Goal: Task Accomplishment & Management: Manage account settings

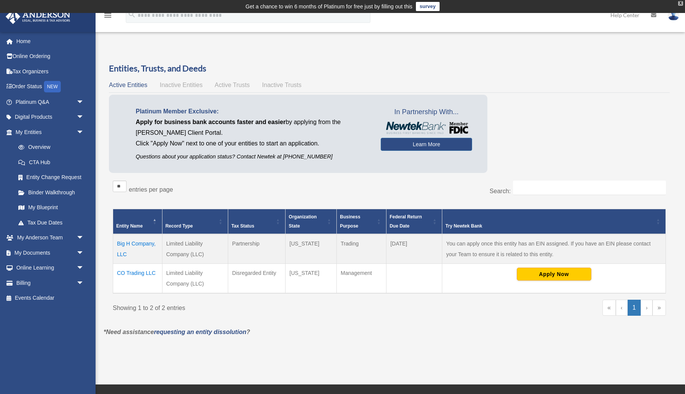
click at [681, 4] on div "X" at bounding box center [680, 3] width 5 height 5
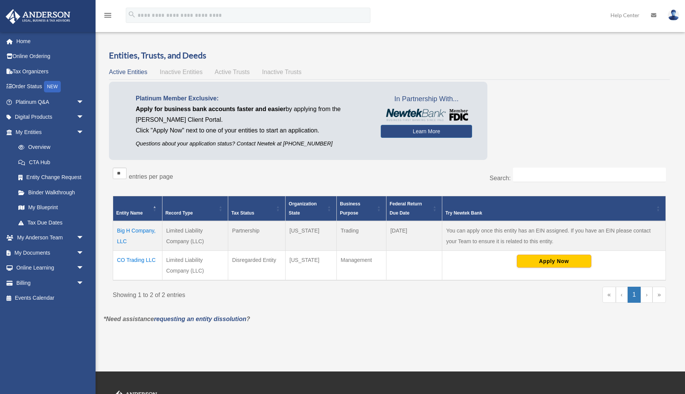
click at [672, 16] on img at bounding box center [673, 15] width 11 height 11
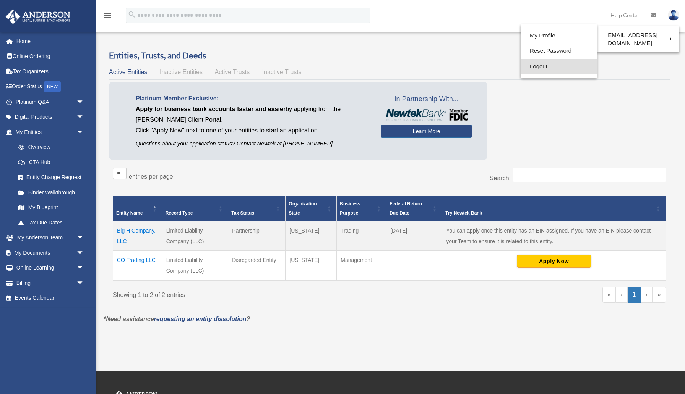
click at [543, 66] on link "Logout" at bounding box center [559, 67] width 76 height 16
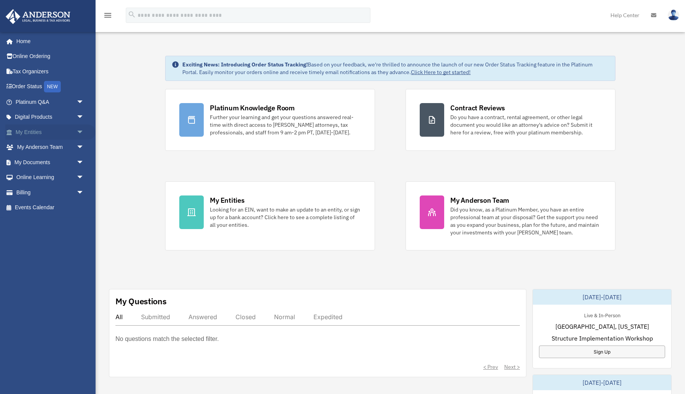
click at [81, 132] on span "arrow_drop_down" at bounding box center [83, 133] width 15 height 16
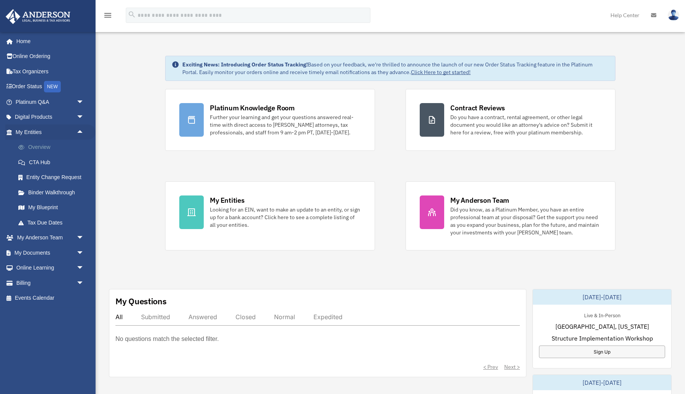
click at [50, 150] on link "Overview" at bounding box center [53, 147] width 85 height 15
click at [42, 147] on link "Overview" at bounding box center [53, 147] width 85 height 15
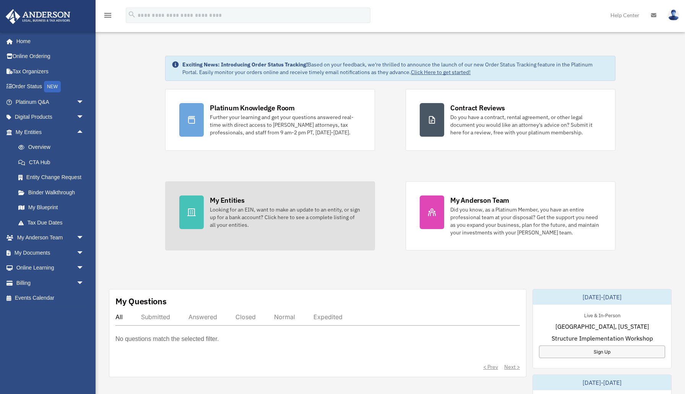
click at [229, 216] on div "Looking for an EIN, want to make an update to an entity, or sign up for a bank …" at bounding box center [285, 217] width 151 height 23
click at [227, 202] on div "My Entities" at bounding box center [227, 201] width 34 height 10
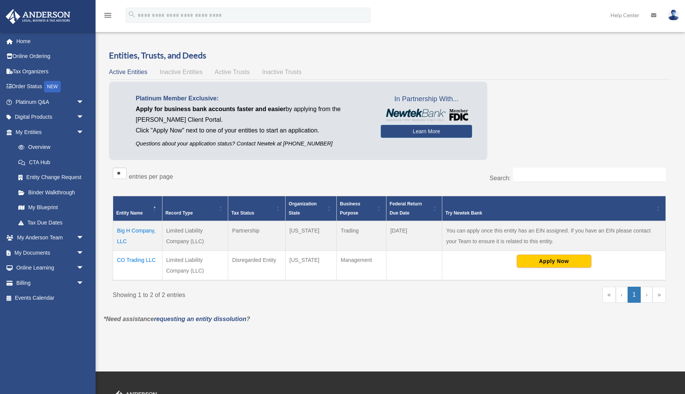
click at [141, 232] on td "Big H Company, LLC" at bounding box center [137, 236] width 49 height 30
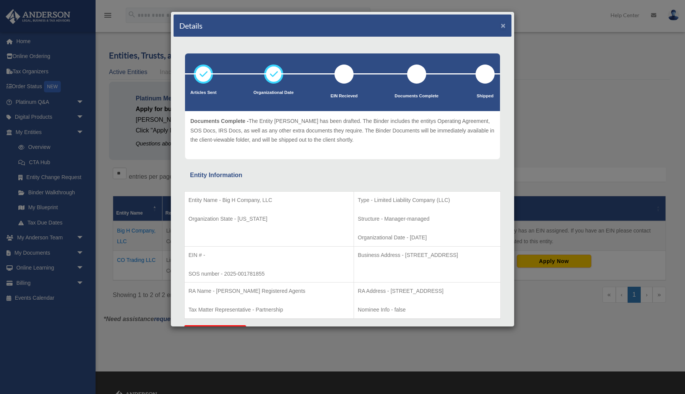
click at [504, 27] on button "×" at bounding box center [503, 25] width 5 height 8
